Goal: Check status: Check status

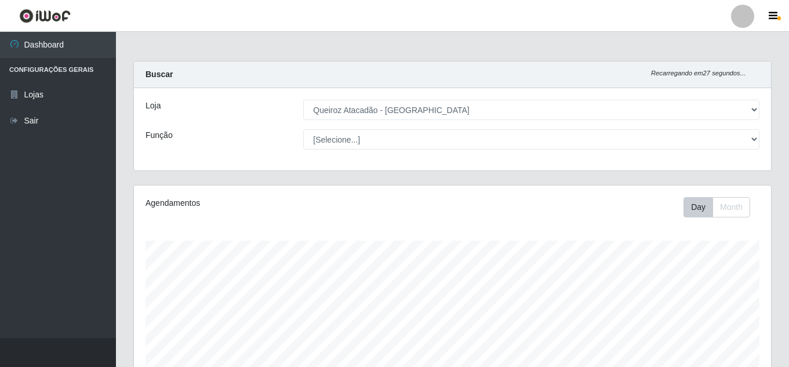
select select "462"
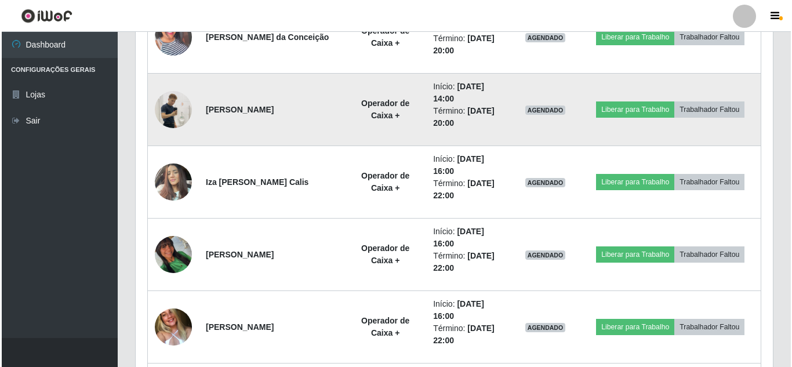
scroll to position [1449, 0]
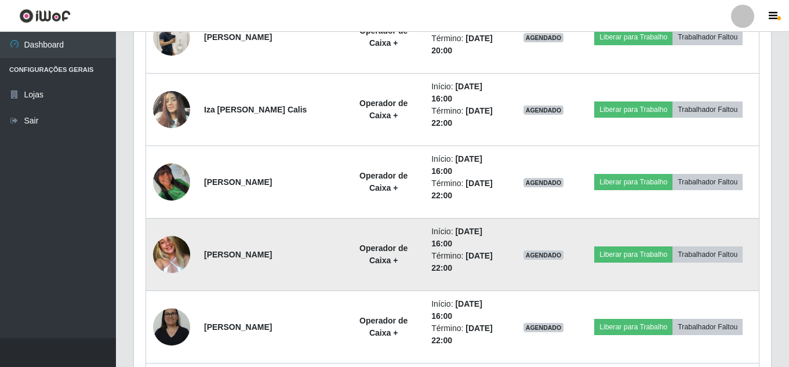
click at [181, 256] on img at bounding box center [171, 254] width 37 height 49
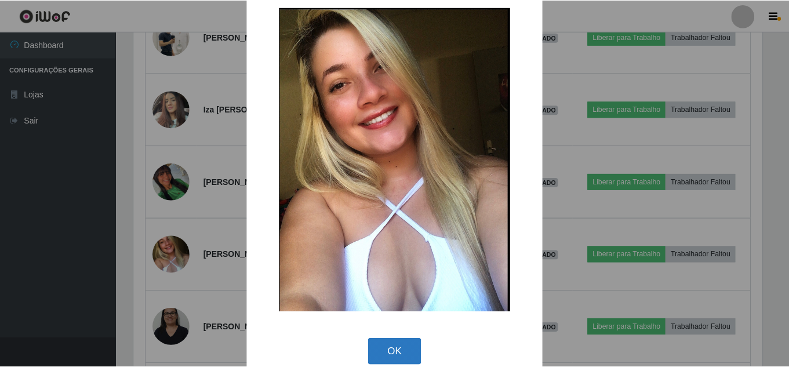
scroll to position [39, 0]
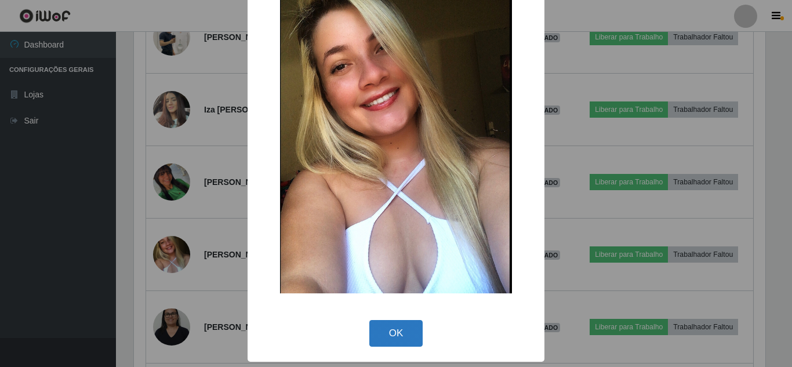
click at [407, 323] on button "OK" at bounding box center [396, 333] width 54 height 27
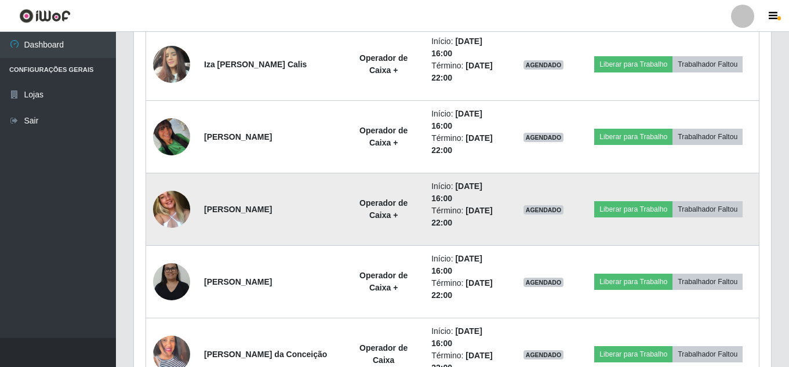
scroll to position [1449, 0]
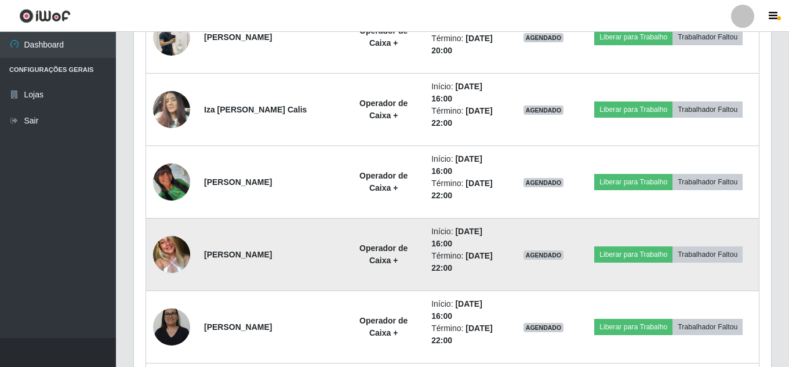
click at [166, 249] on img at bounding box center [171, 254] width 37 height 49
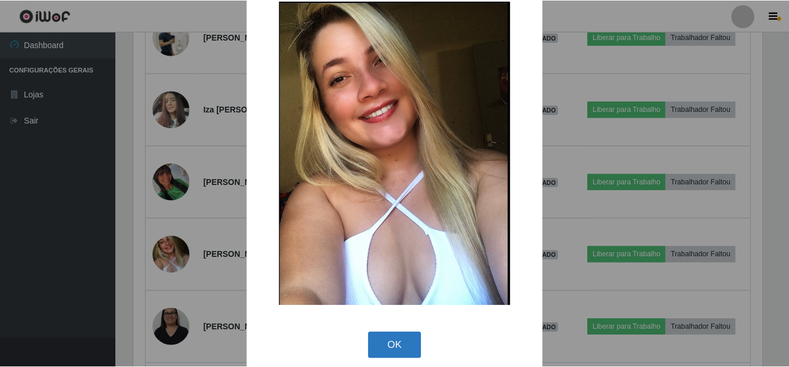
scroll to position [39, 0]
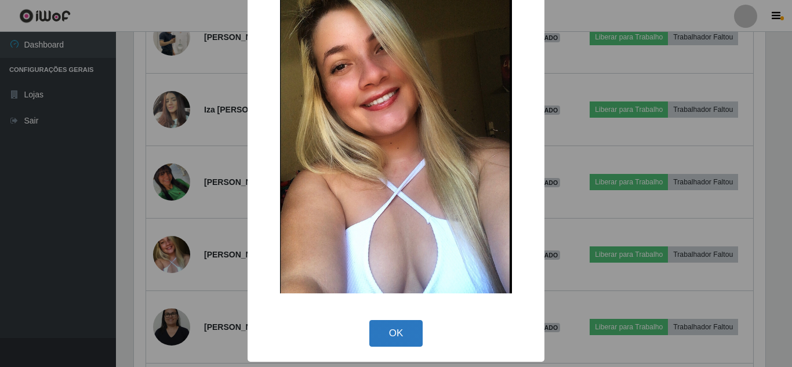
click at [380, 329] on button "OK" at bounding box center [396, 333] width 54 height 27
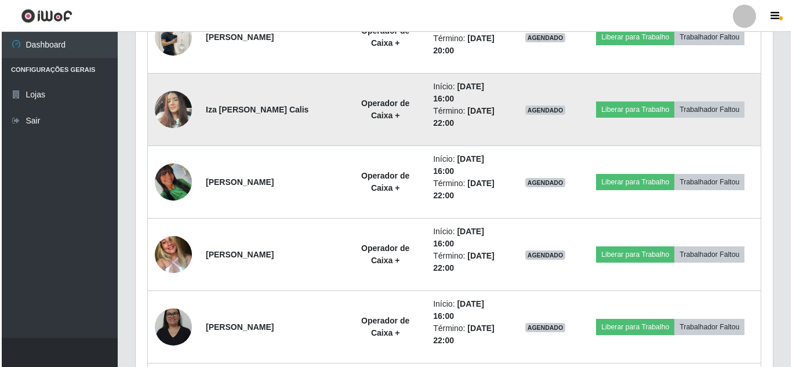
scroll to position [1391, 0]
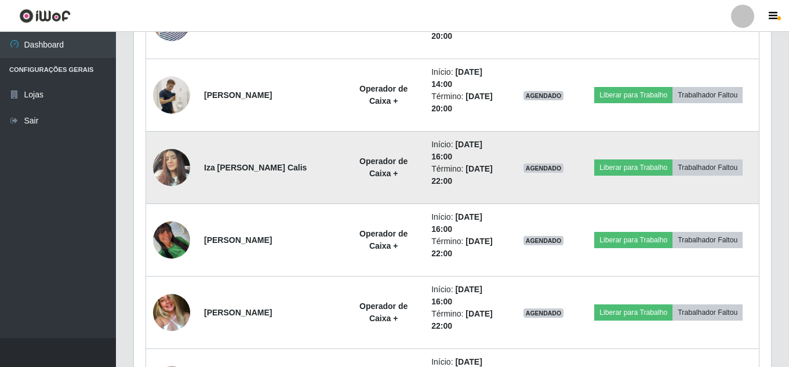
click at [168, 182] on img at bounding box center [171, 167] width 37 height 49
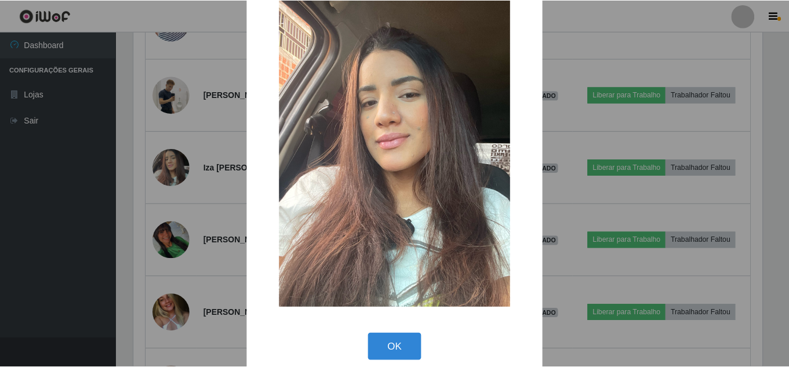
scroll to position [43, 0]
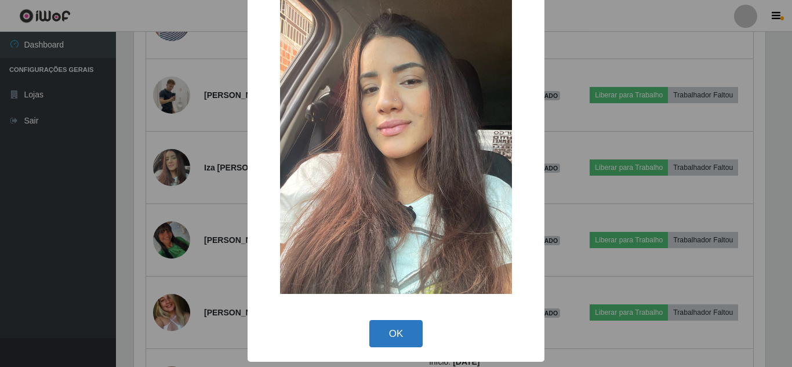
click at [390, 340] on button "OK" at bounding box center [396, 333] width 54 height 27
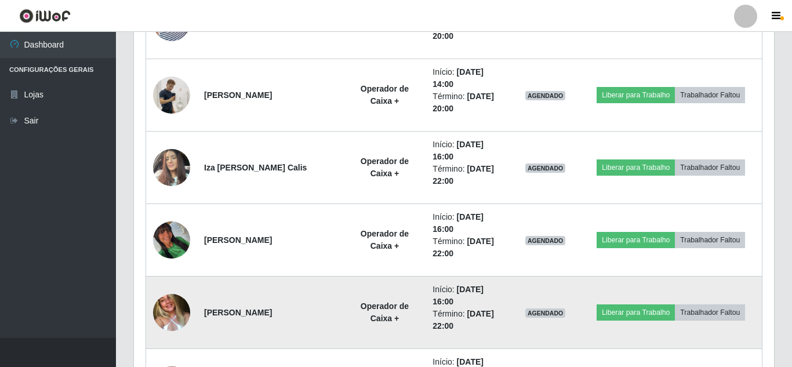
scroll to position [241, 637]
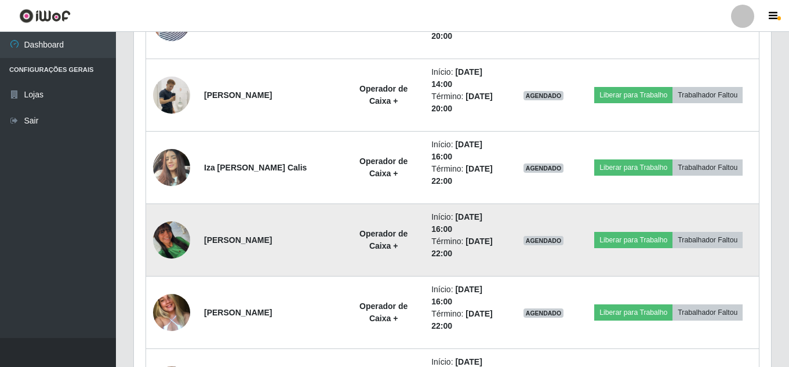
click at [162, 241] on img at bounding box center [171, 239] width 37 height 37
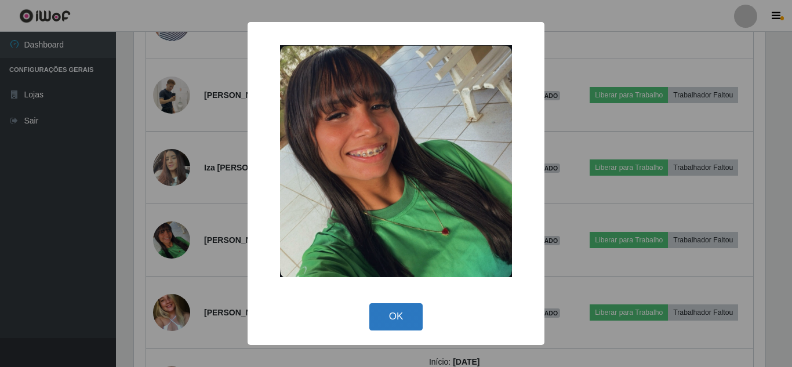
click at [412, 311] on button "OK" at bounding box center [396, 316] width 54 height 27
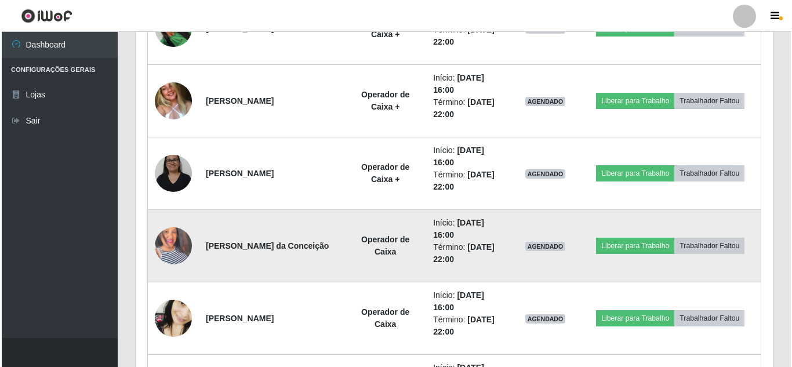
scroll to position [1623, 0]
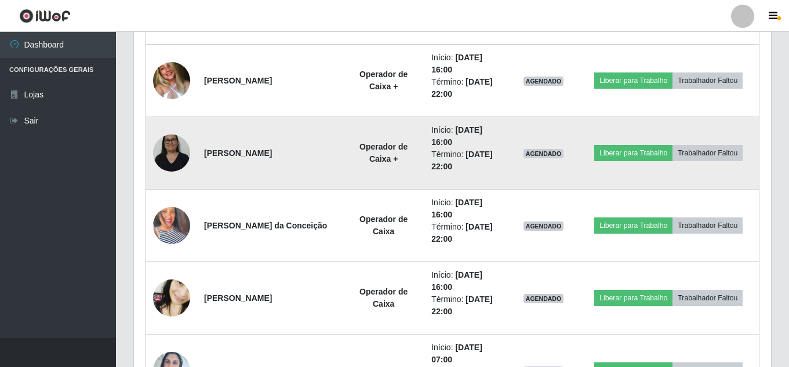
click at [169, 151] on img at bounding box center [171, 152] width 37 height 49
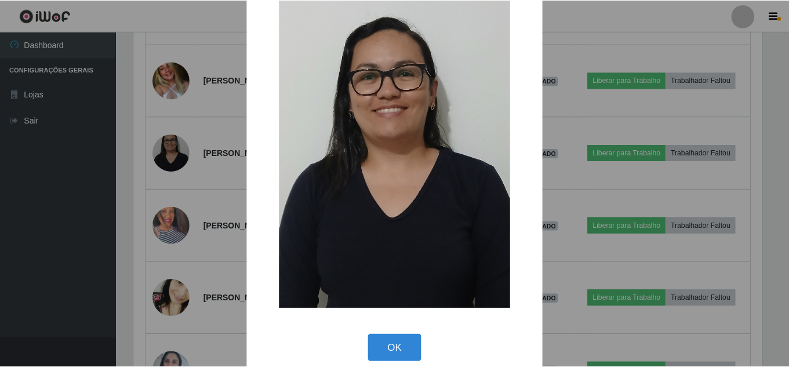
scroll to position [43, 0]
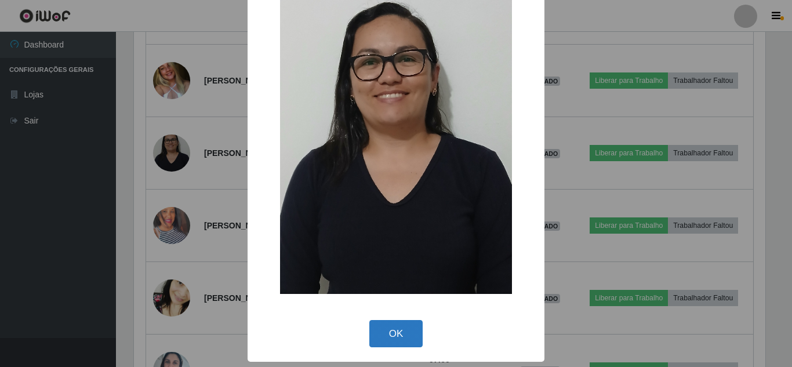
click at [410, 323] on button "OK" at bounding box center [396, 333] width 54 height 27
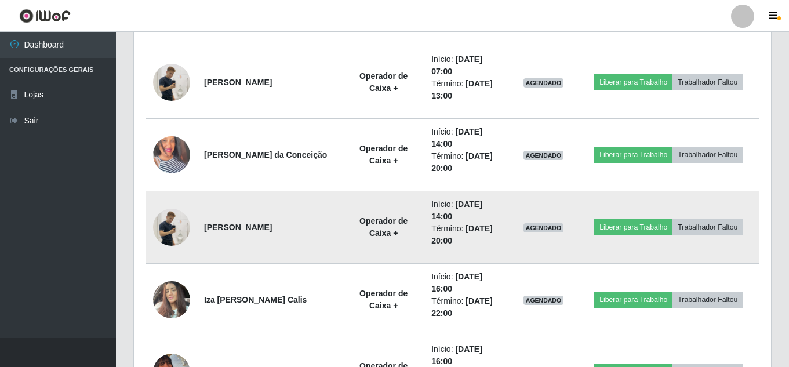
scroll to position [1275, 0]
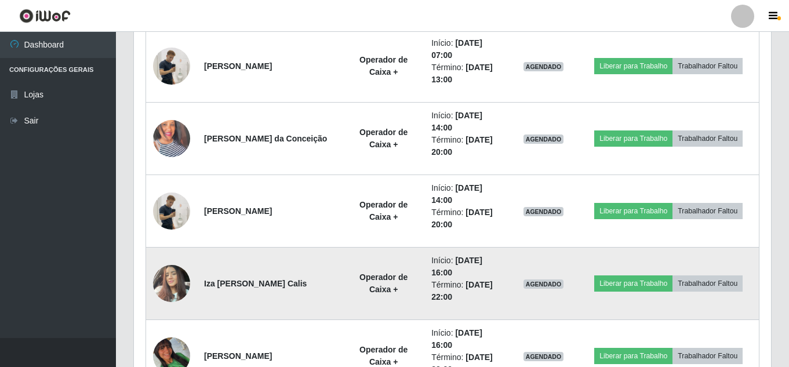
click at [180, 282] on img at bounding box center [171, 283] width 37 height 49
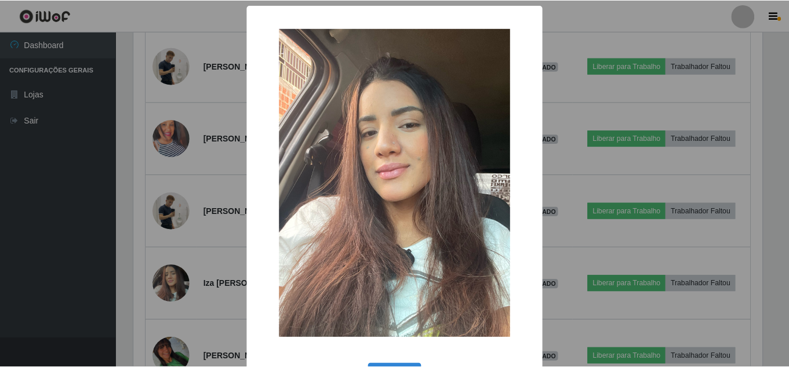
scroll to position [43, 0]
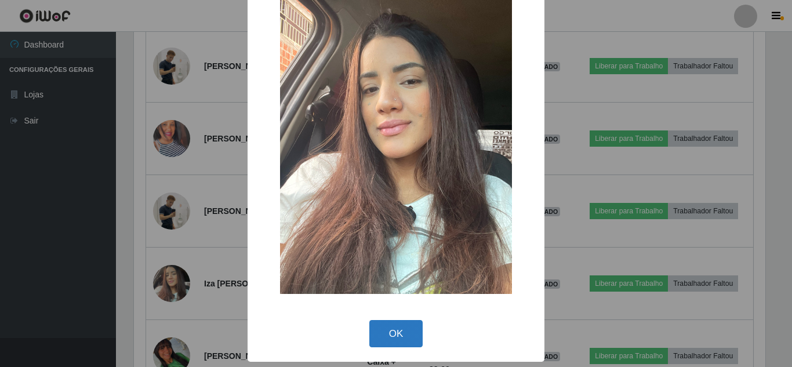
click at [413, 340] on button "OK" at bounding box center [396, 333] width 54 height 27
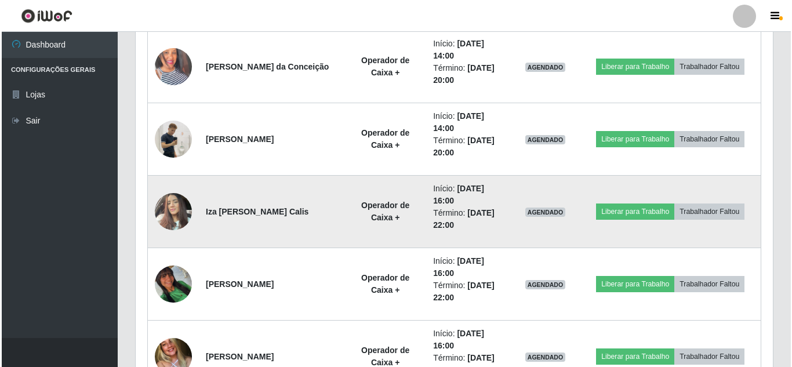
scroll to position [1449, 0]
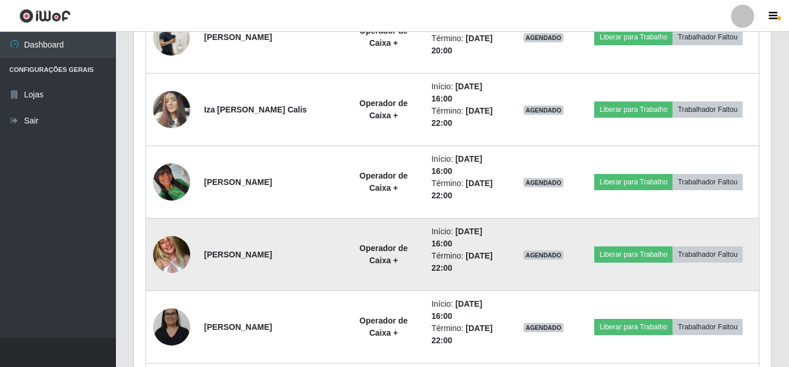
click at [168, 256] on img at bounding box center [171, 254] width 37 height 49
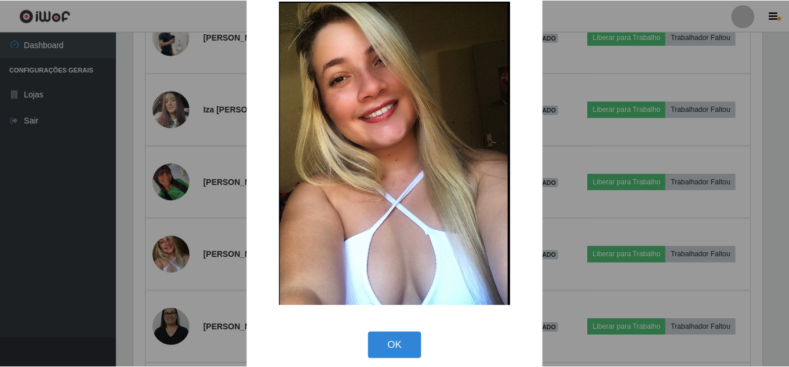
scroll to position [39, 0]
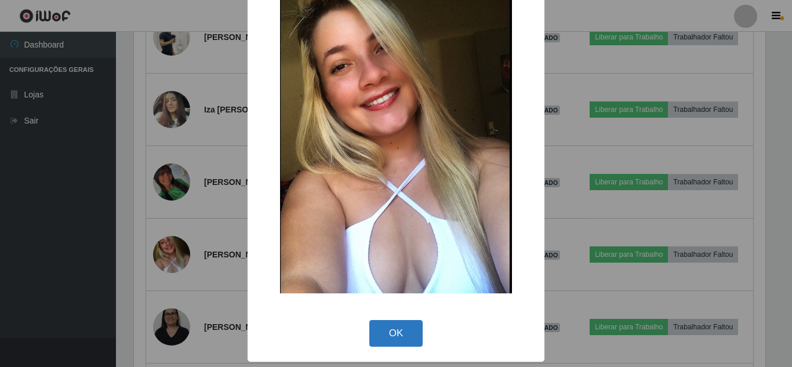
click at [407, 343] on button "OK" at bounding box center [396, 333] width 54 height 27
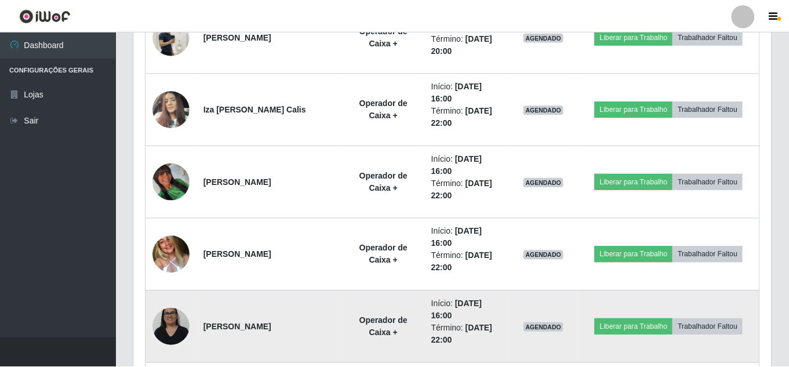
scroll to position [241, 637]
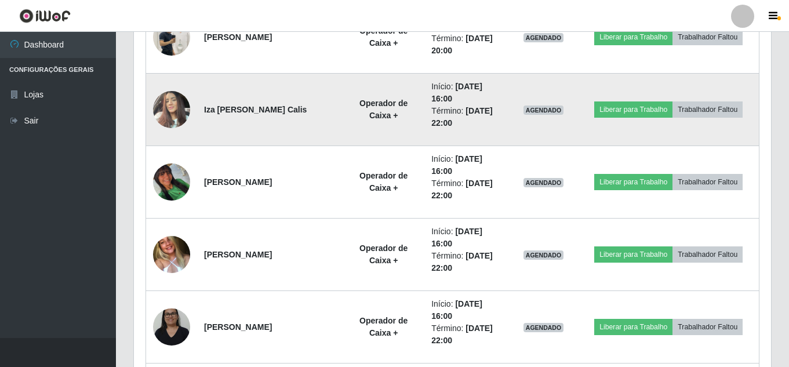
click at [161, 112] on img at bounding box center [171, 109] width 37 height 49
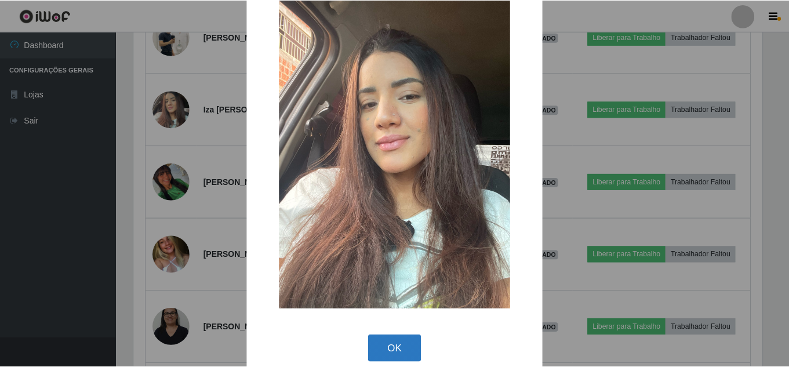
scroll to position [43, 0]
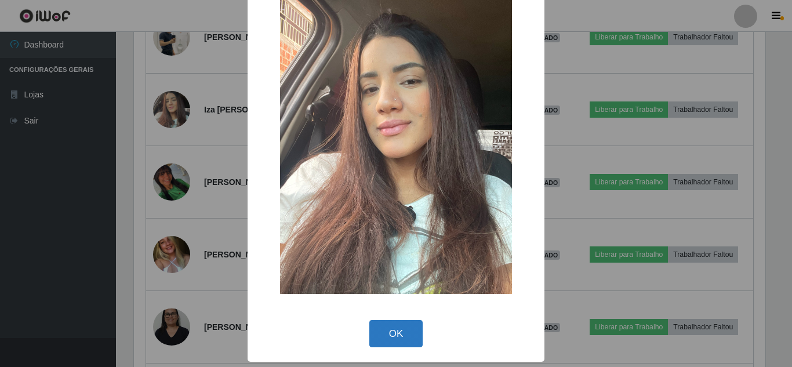
click at [395, 330] on button "OK" at bounding box center [396, 333] width 54 height 27
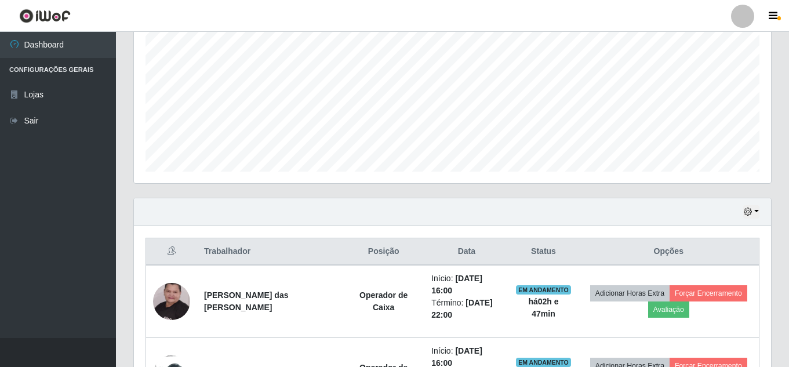
scroll to position [232, 0]
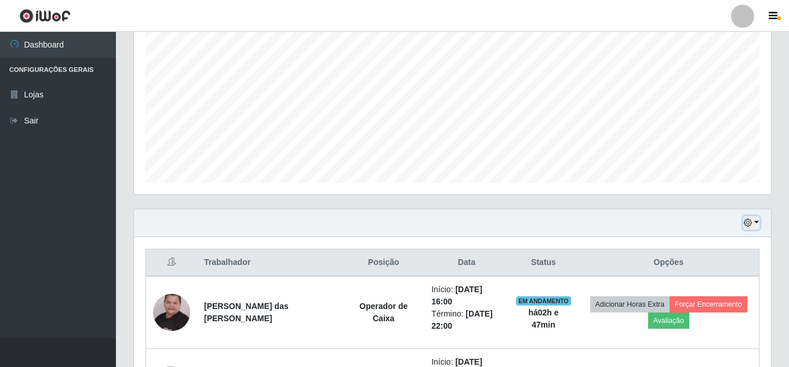
click at [755, 224] on button "button" at bounding box center [751, 222] width 16 height 13
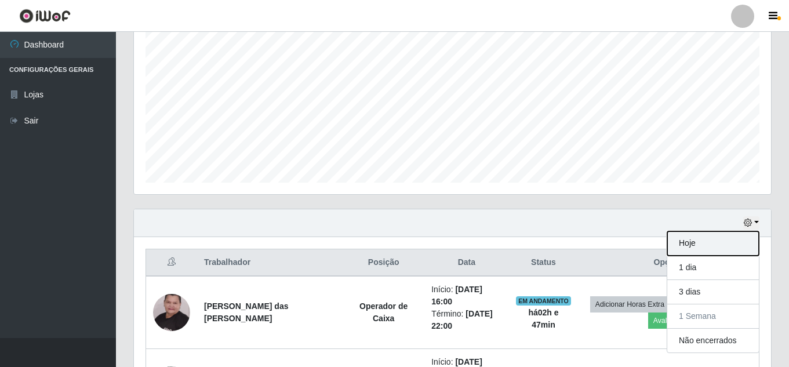
click at [708, 249] on button "Hoje" at bounding box center [713, 243] width 92 height 24
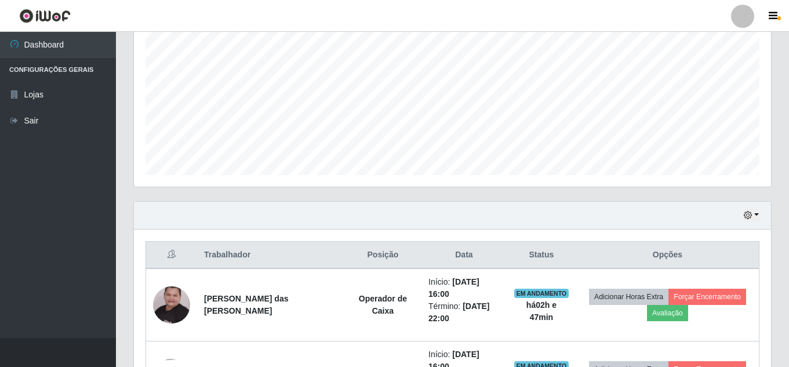
scroll to position [341, 0]
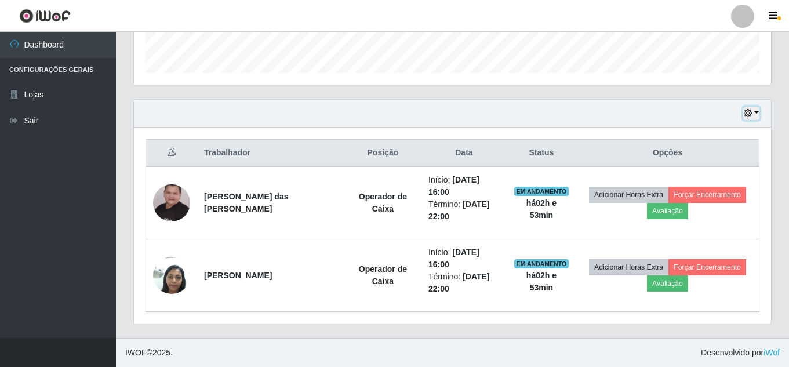
click at [759, 117] on button "button" at bounding box center [751, 113] width 16 height 13
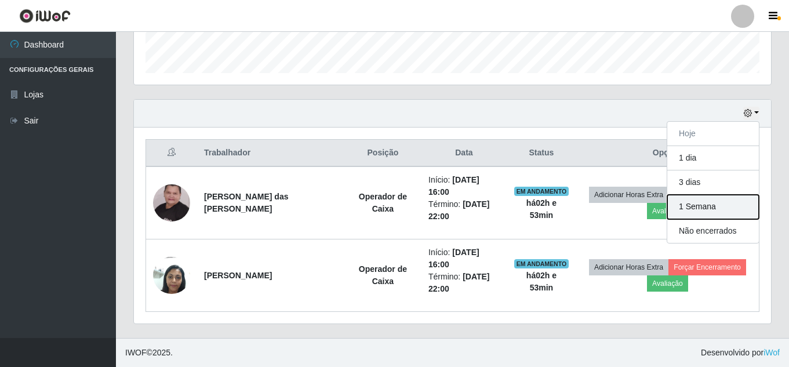
click at [723, 214] on button "1 Semana" at bounding box center [713, 207] width 92 height 24
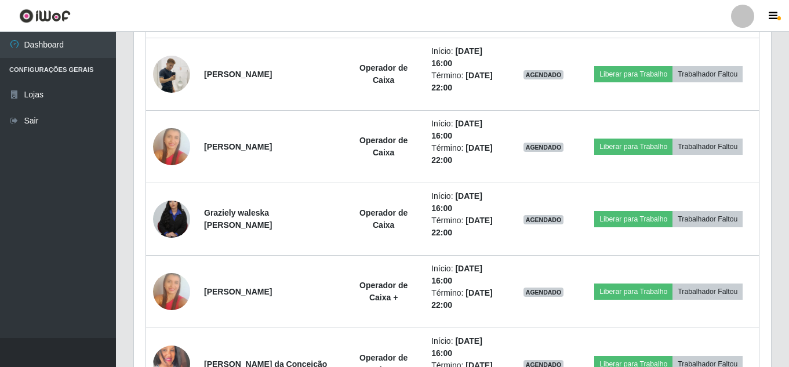
scroll to position [1037, 0]
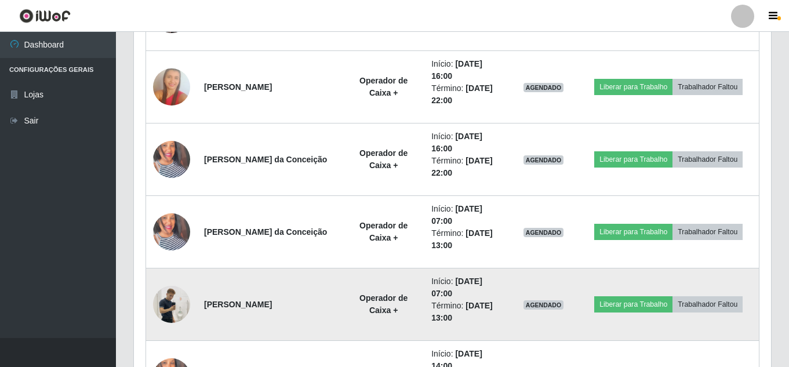
click at [179, 301] on img at bounding box center [171, 304] width 37 height 66
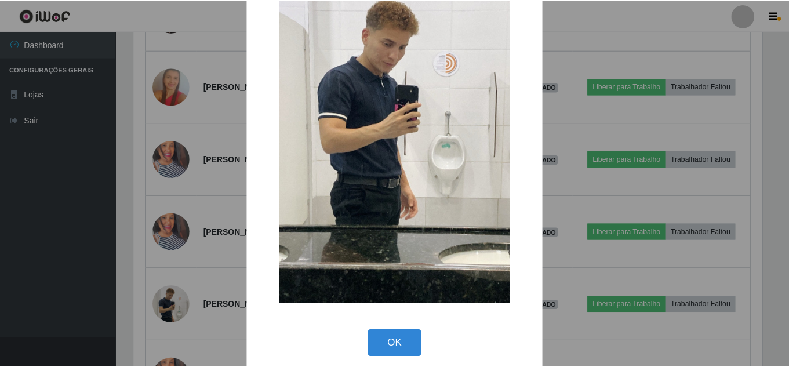
scroll to position [147, 0]
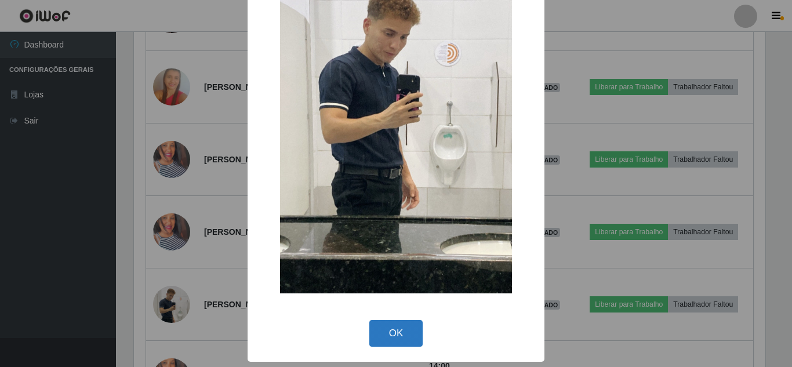
click at [394, 327] on button "OK" at bounding box center [396, 333] width 54 height 27
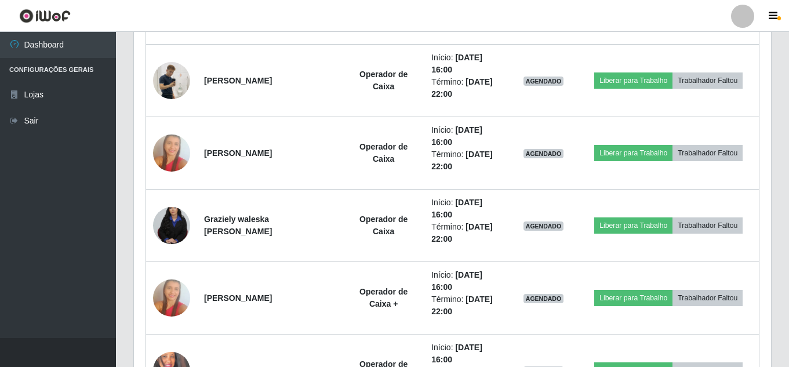
scroll to position [805, 0]
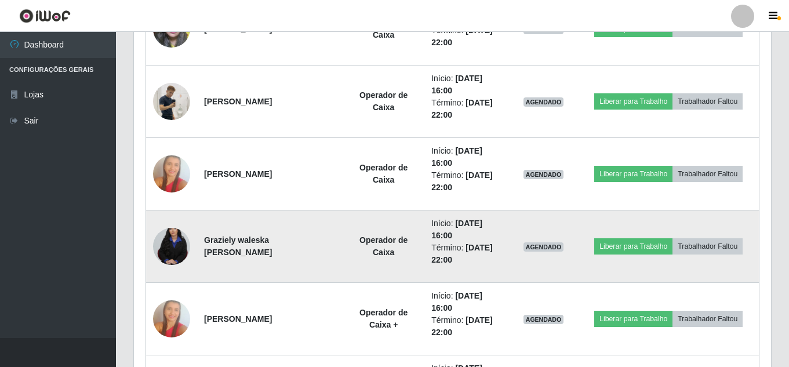
click at [174, 253] on img at bounding box center [171, 247] width 37 height 56
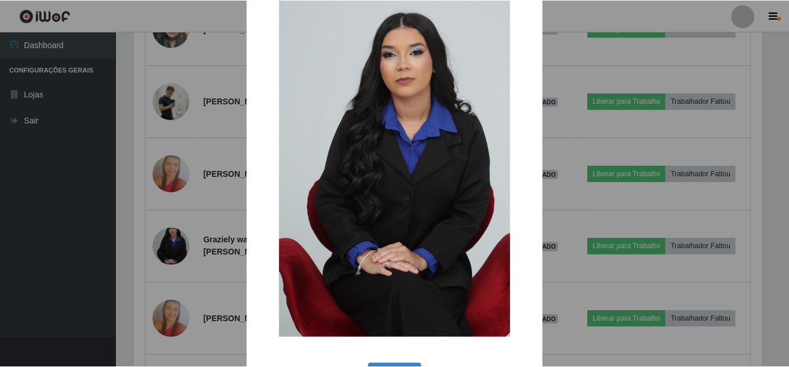
scroll to position [82, 0]
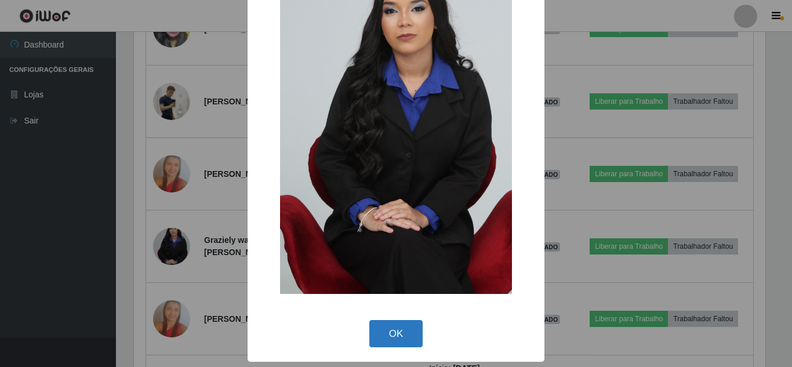
click at [396, 330] on button "OK" at bounding box center [396, 333] width 54 height 27
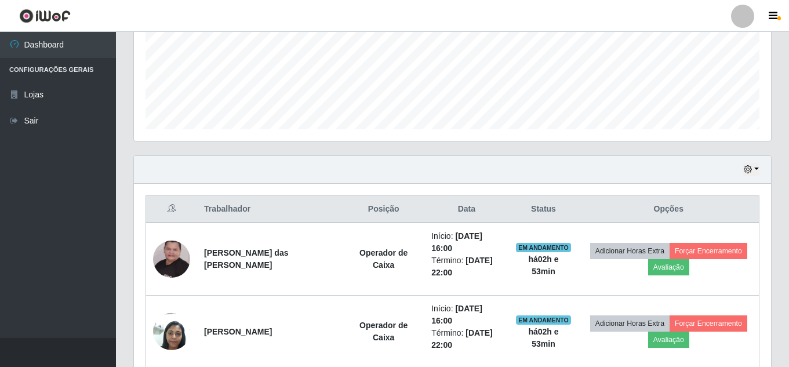
scroll to position [290, 0]
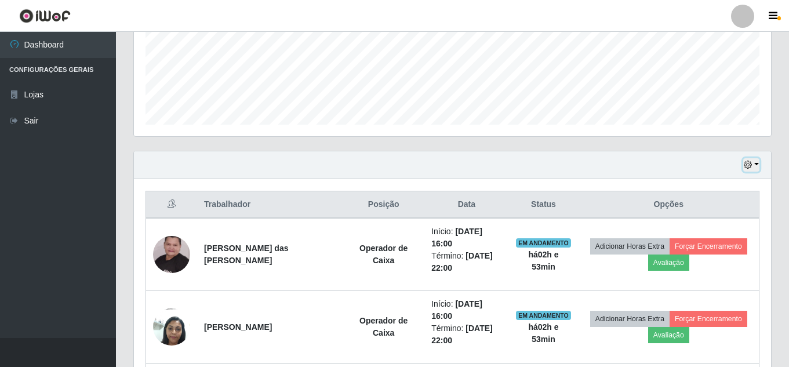
click at [755, 169] on button "button" at bounding box center [751, 164] width 16 height 13
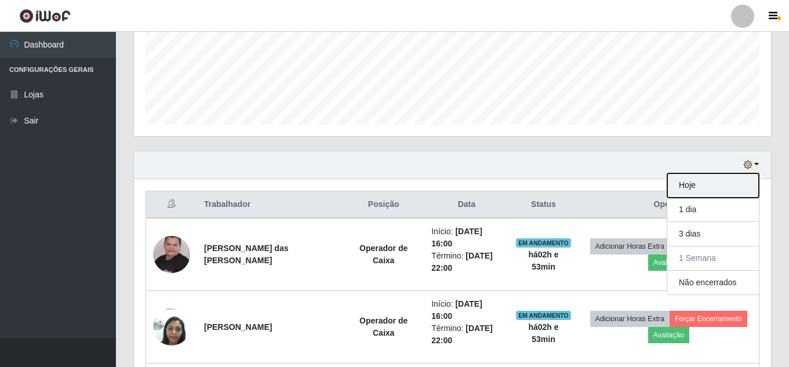
click at [686, 187] on button "Hoje" at bounding box center [713, 185] width 92 height 24
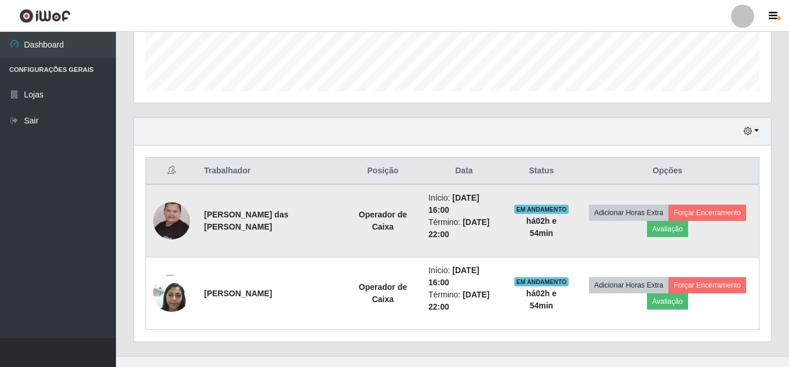
scroll to position [341, 0]
